Goal: Information Seeking & Learning: Learn about a topic

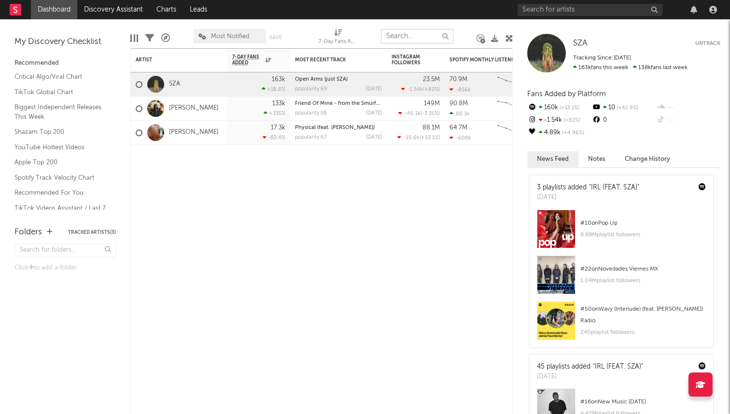
click at [407, 37] on input "text" at bounding box center [417, 36] width 72 height 14
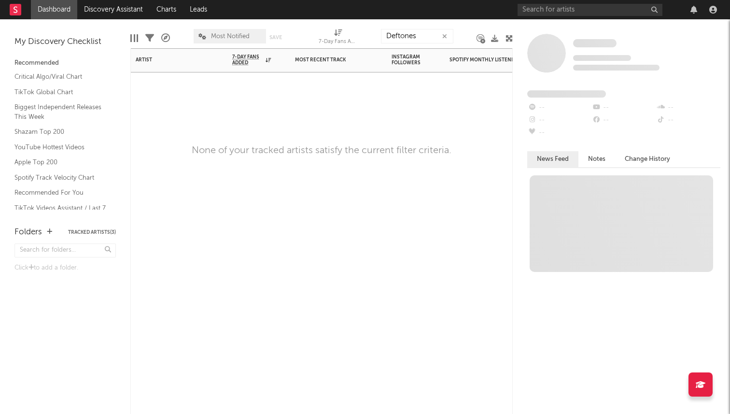
click at [353, 93] on div at bounding box center [338, 86] width 97 height 29
click at [406, 42] on input "Deftones" at bounding box center [417, 36] width 72 height 14
click at [422, 36] on input "Deftones" at bounding box center [417, 36] width 72 height 14
type input "D"
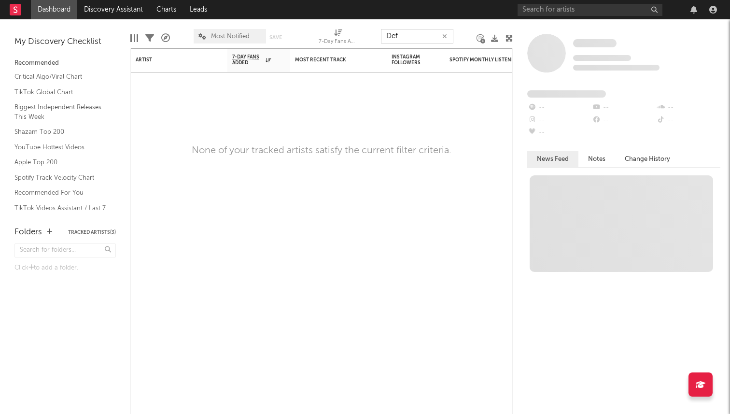
type input "Def"
click at [71, 43] on div "My Discovery Checklist" at bounding box center [64, 42] width 101 height 12
click at [450, 38] on input "Def" at bounding box center [417, 36] width 72 height 14
click at [444, 36] on icon "button" at bounding box center [444, 36] width 5 height 6
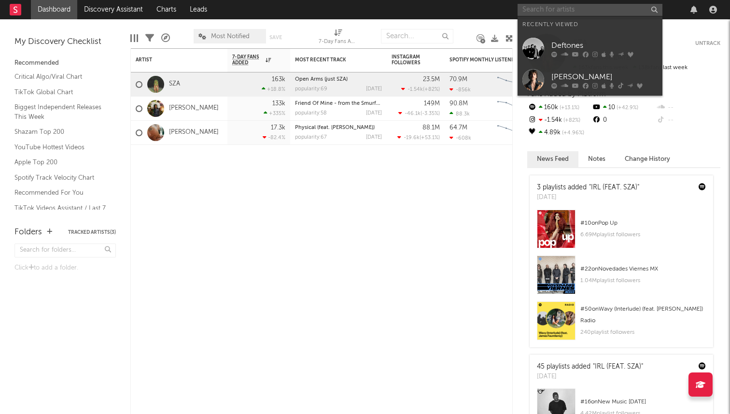
click at [618, 8] on input "text" at bounding box center [590, 10] width 145 height 12
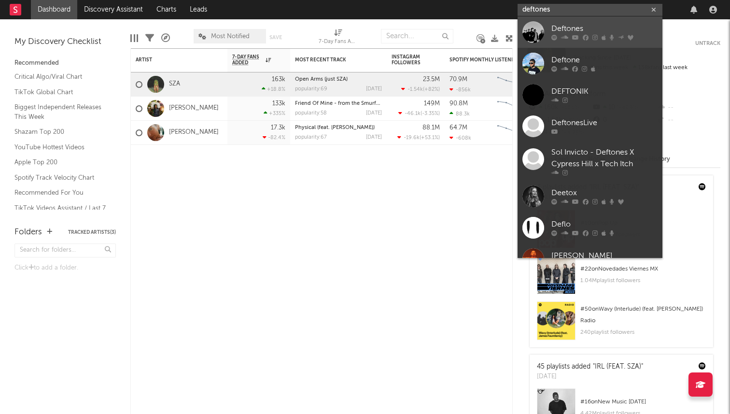
type input "deftones"
click at [587, 28] on div "Deftones" at bounding box center [604, 29] width 106 height 12
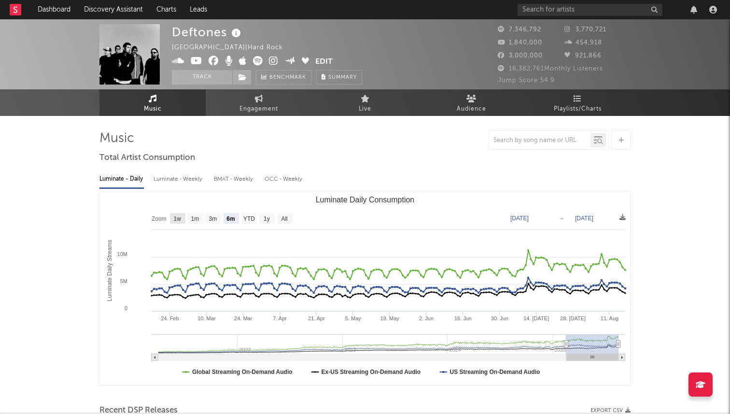
click at [179, 221] on text "1w" at bounding box center [178, 218] width 8 height 7
select select "1w"
type input "[DATE]"
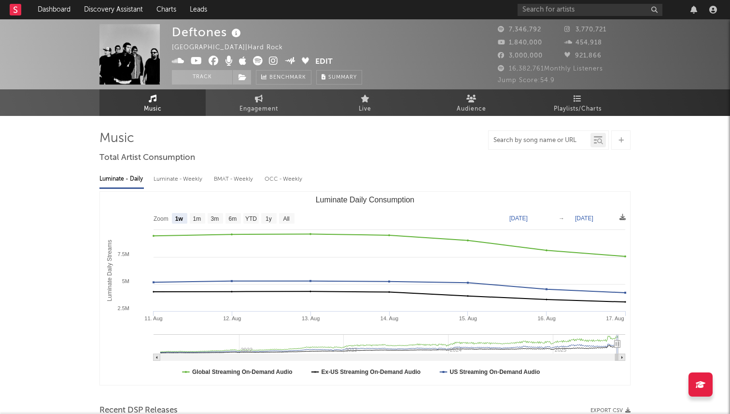
click at [515, 141] on input "text" at bounding box center [540, 141] width 102 height 8
type input "milk of the [PERSON_NAME]"
click at [599, 140] on icon at bounding box center [600, 142] width 6 height 6
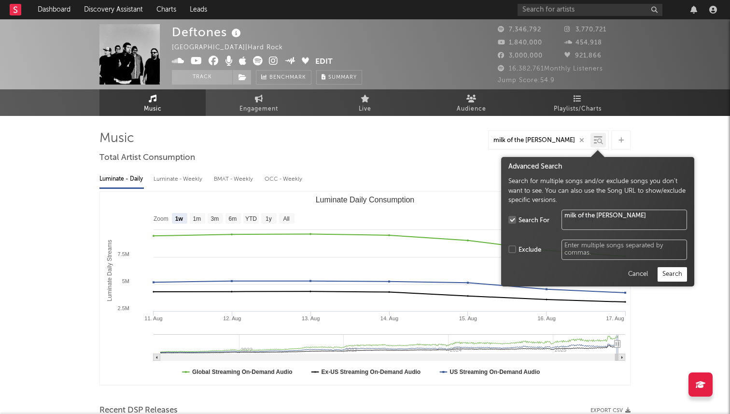
click at [671, 269] on button "Search" at bounding box center [672, 274] width 29 height 14
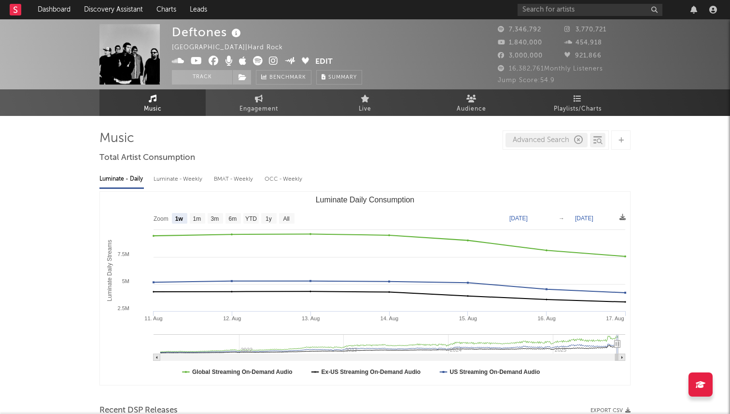
click at [541, 143] on div "Advanced Search" at bounding box center [547, 140] width 82 height 14
click at [575, 140] on icon "button" at bounding box center [578, 140] width 9 height 9
click at [555, 139] on input "text" at bounding box center [540, 141] width 102 height 8
type input "M"
type input "milk of the [PERSON_NAME]"
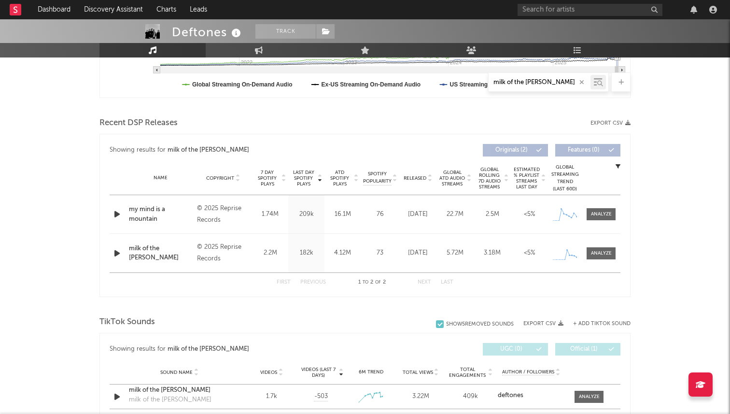
scroll to position [288, 0]
click at [604, 253] on div at bounding box center [601, 252] width 21 height 7
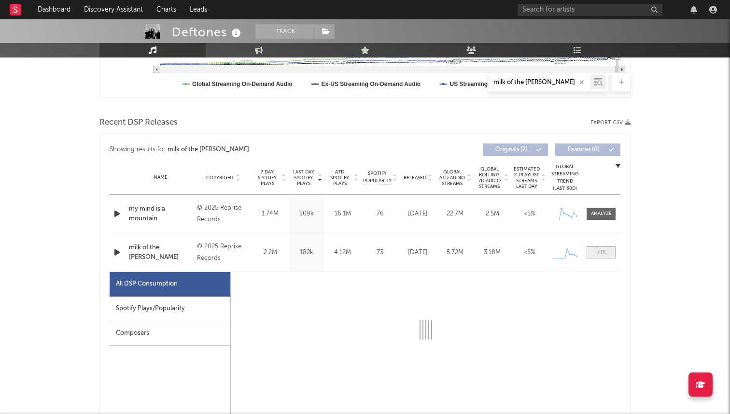
select select "1w"
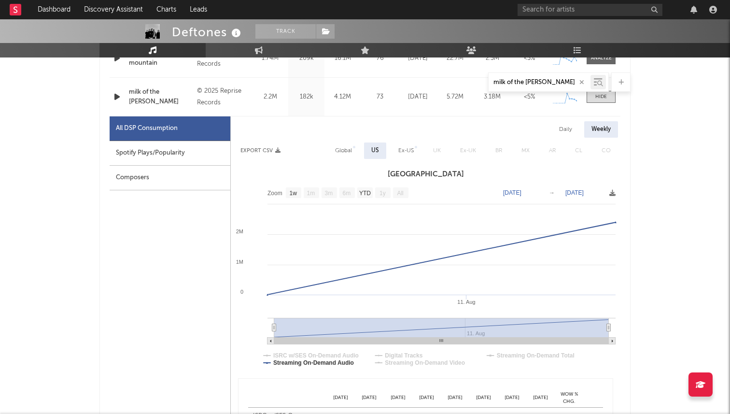
scroll to position [486, 0]
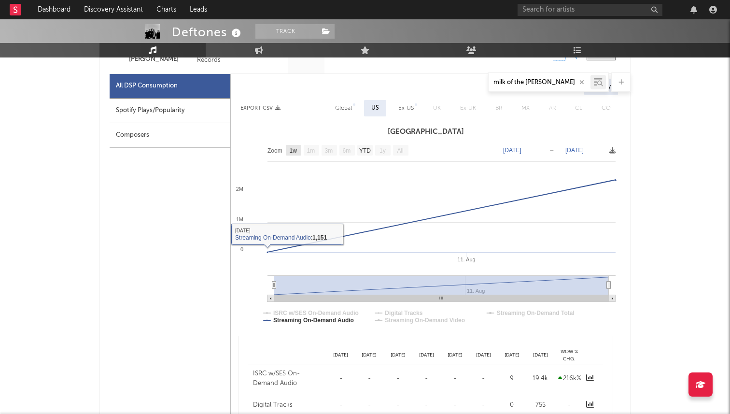
click at [293, 149] on text "1w" at bounding box center [294, 150] width 8 height 7
select select "1w"
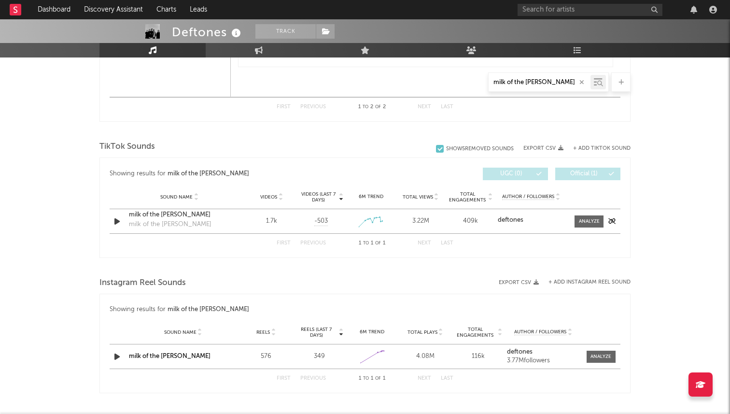
scroll to position [931, 0]
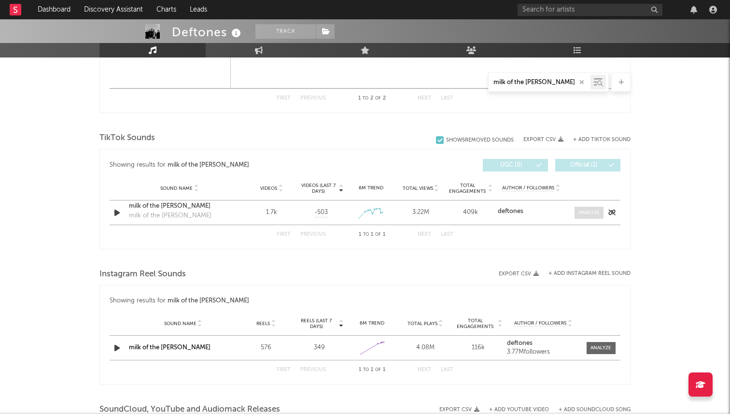
click at [589, 212] on div at bounding box center [589, 212] width 21 height 7
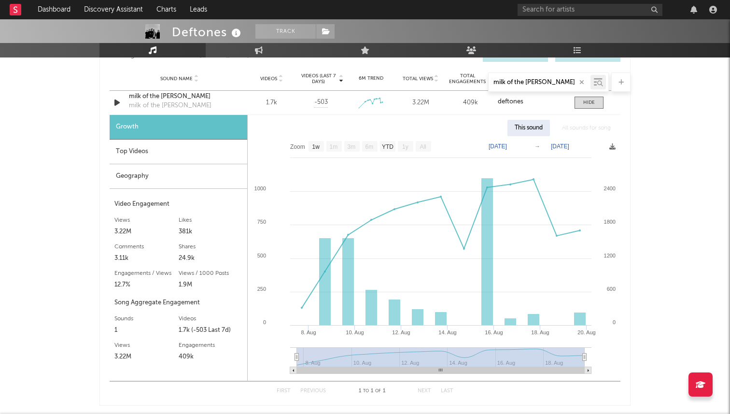
scroll to position [1038, 0]
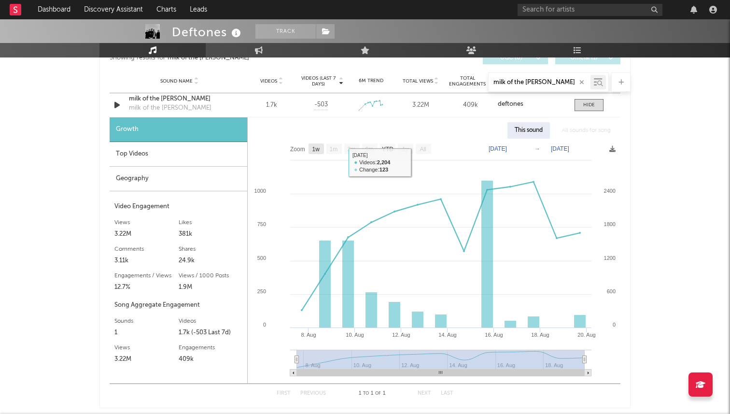
click at [315, 148] on text "1w" at bounding box center [316, 149] width 8 height 7
select select "1w"
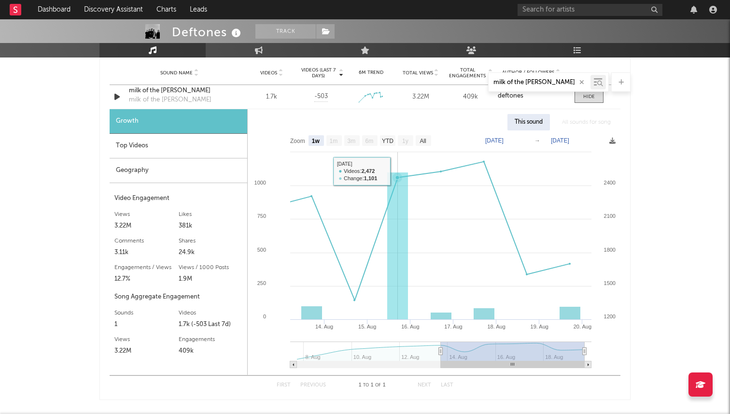
scroll to position [1048, 0]
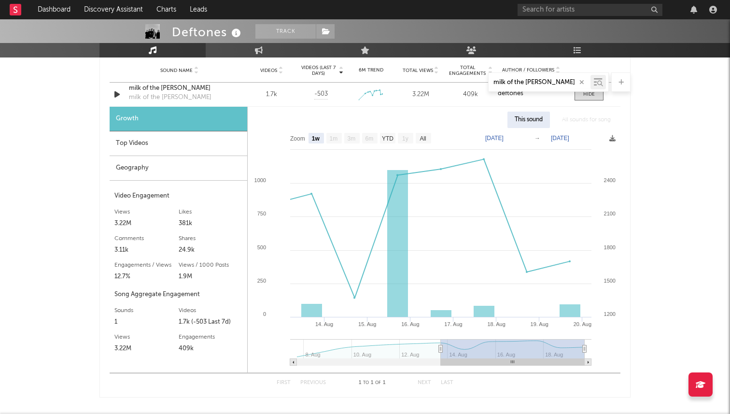
click at [504, 138] on text "[DATE]" at bounding box center [494, 138] width 18 height 7
click at [524, 137] on input "[DATE]" at bounding box center [501, 138] width 45 height 10
type input "[DATE]"
select select "All"
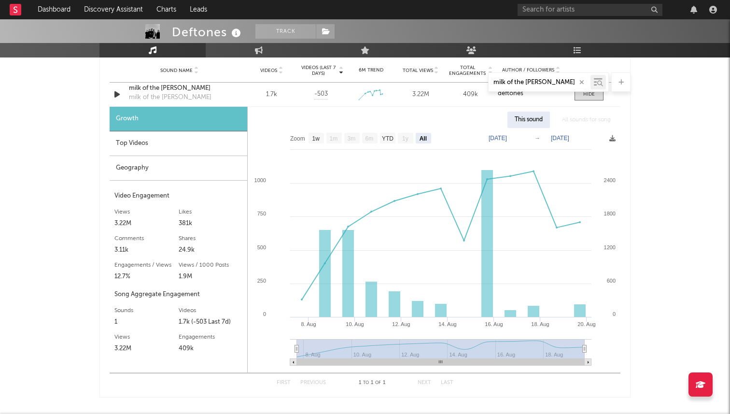
click at [563, 140] on text "[DATE]" at bounding box center [560, 138] width 18 height 7
click at [549, 137] on input "[DATE]" at bounding box center [566, 138] width 45 height 10
click at [587, 137] on input "[DATE]" at bounding box center [566, 138] width 45 height 10
type input "[DATE]"
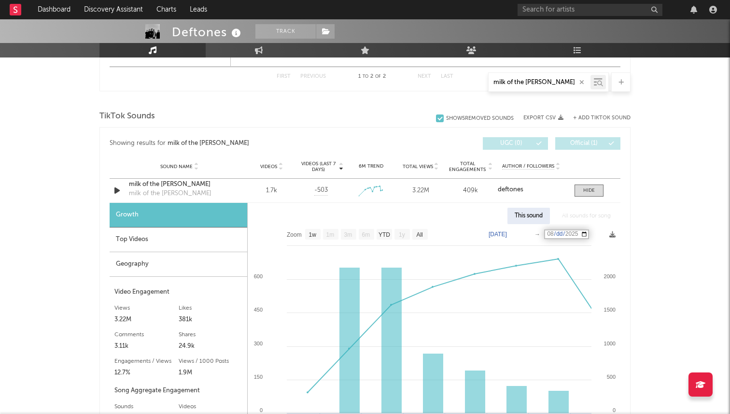
scroll to position [971, 0]
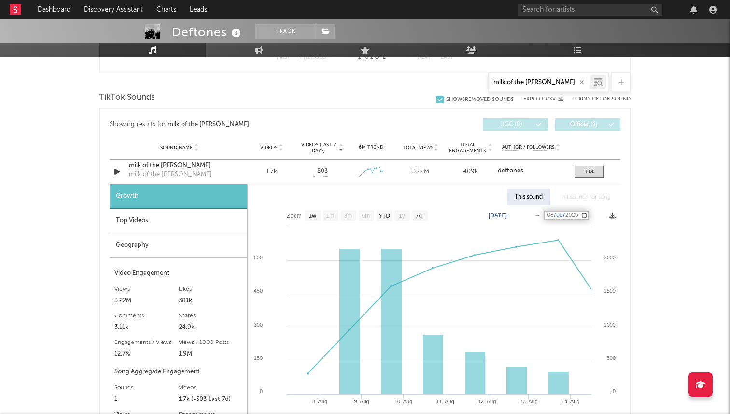
click at [168, 251] on div "Geography" at bounding box center [179, 245] width 138 height 25
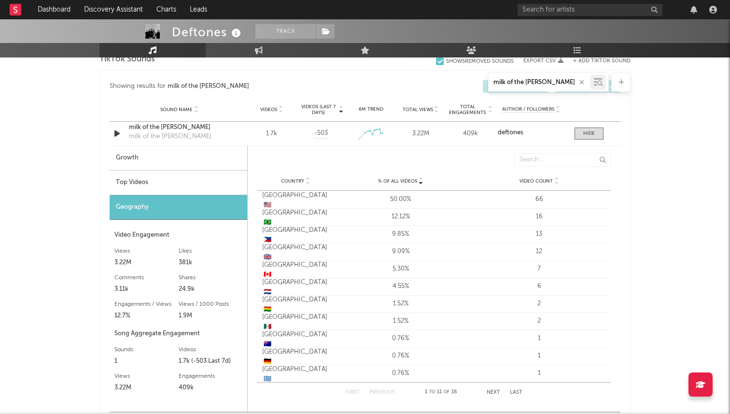
scroll to position [1015, 0]
